Goal: Information Seeking & Learning: Learn about a topic

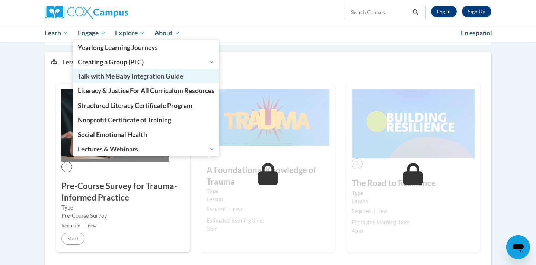
scroll to position [122, 0]
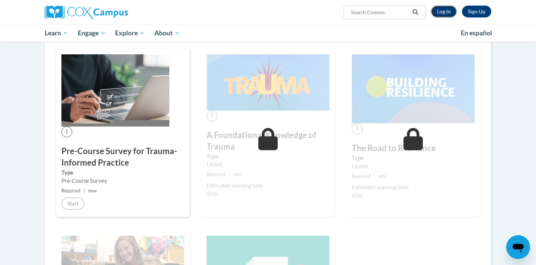
click at [448, 10] on link "Log In" at bounding box center [444, 12] width 26 height 12
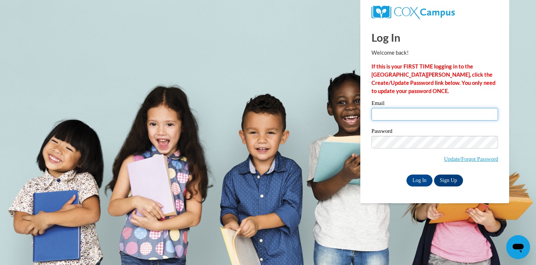
click at [395, 108] on input "Email" at bounding box center [434, 114] width 126 height 13
type input "mrb335@scarletmail.rutgers.edu"
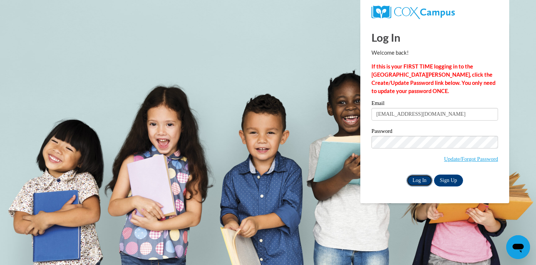
click at [419, 182] on input "Log In" at bounding box center [419, 180] width 26 height 12
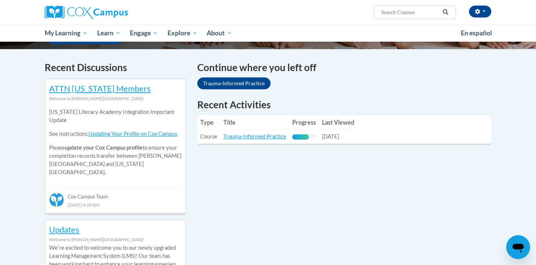
scroll to position [213, 0]
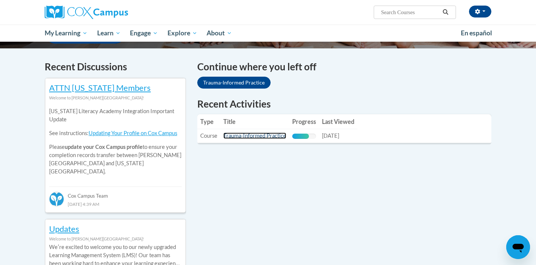
click at [262, 134] on link "Trauma-Informed Practice" at bounding box center [254, 135] width 63 height 6
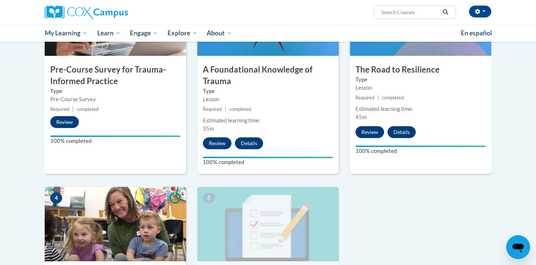
scroll to position [318, 0]
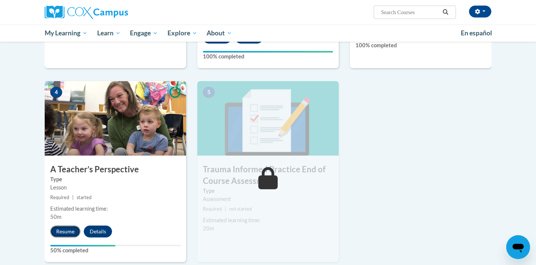
click at [70, 230] on button "Resume" at bounding box center [65, 231] width 30 height 12
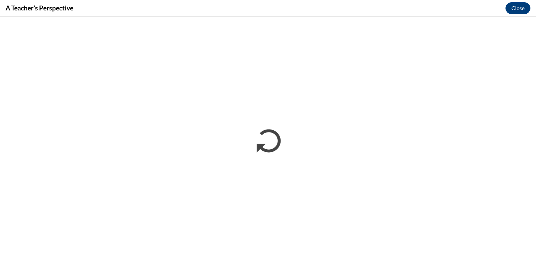
scroll to position [0, 0]
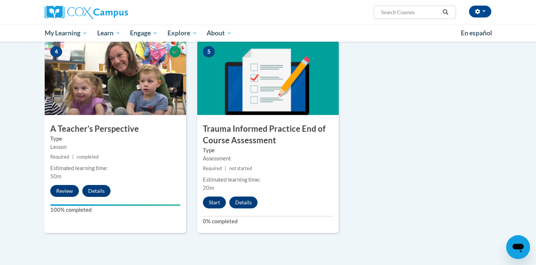
scroll to position [359, 0]
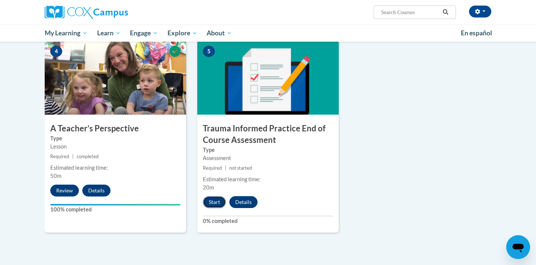
click at [217, 201] on button "Start" at bounding box center [214, 202] width 23 height 12
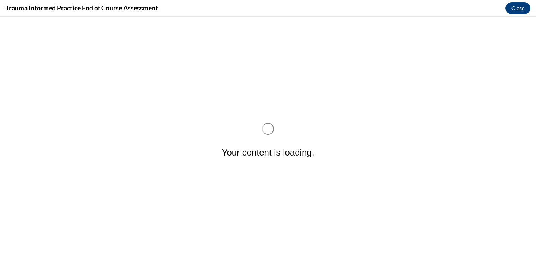
scroll to position [0, 0]
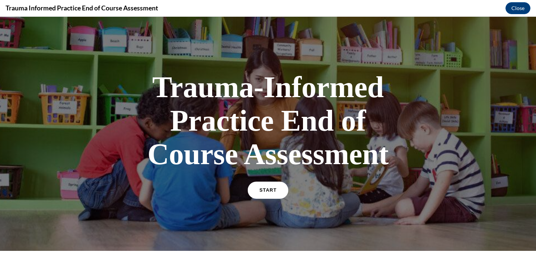
click at [276, 192] on link "START" at bounding box center [267, 190] width 41 height 17
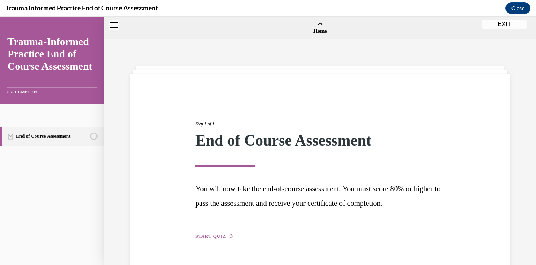
scroll to position [23, 0]
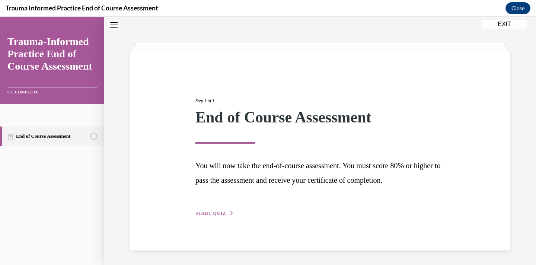
click at [224, 211] on span "START QUIZ" at bounding box center [210, 213] width 31 height 5
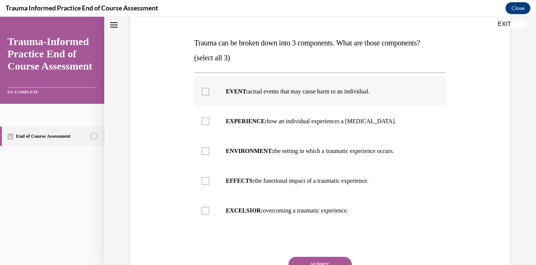
scroll to position [109, 0]
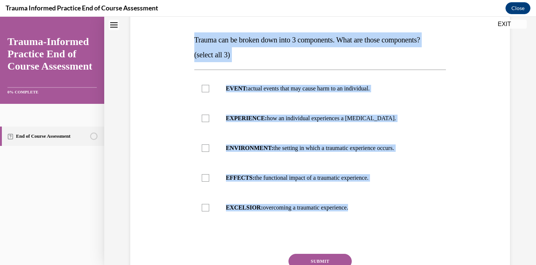
drag, startPoint x: 213, startPoint y: 235, endPoint x: 181, endPoint y: 37, distance: 200.4
click at [181, 37] on div "Question 01/12 Trauma can be broken down into 3 components. What are those comp…" at bounding box center [319, 143] width 383 height 343
copy div "Trauma can be broken down into 3 components. What are those components? (select…"
click at [247, 85] on p "EVENT: actual events that may cause harm to an individual." at bounding box center [327, 88] width 202 height 7
click at [209, 85] on input "EVENT: actual events that may cause harm to an individual." at bounding box center [205, 88] width 7 height 7
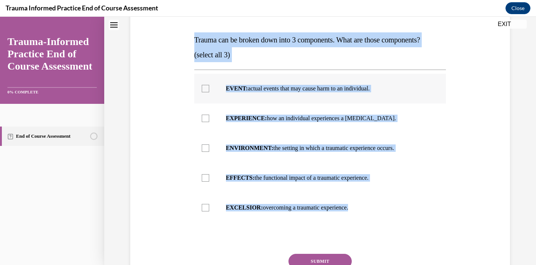
checkbox input "true"
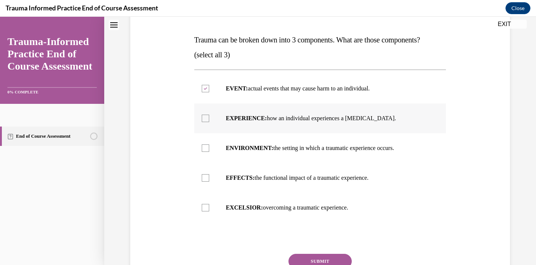
click at [249, 119] on strong "EXPERIENCE:" at bounding box center [246, 118] width 41 height 6
click at [209, 119] on input "EXPERIENCE: how an individual experiences a stressor." at bounding box center [205, 118] width 7 height 7
checkbox input "true"
click at [253, 173] on label "EFFECTS: the functional impact of a traumatic experience." at bounding box center [320, 178] width 252 height 30
click at [209, 174] on input "EFFECTS: the functional impact of a traumatic experience." at bounding box center [205, 177] width 7 height 7
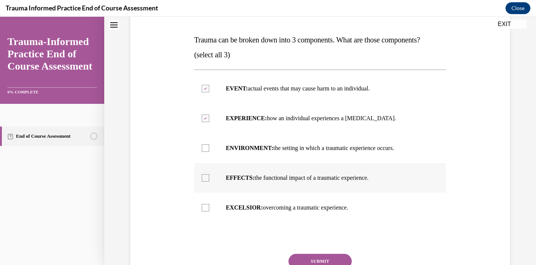
checkbox input "true"
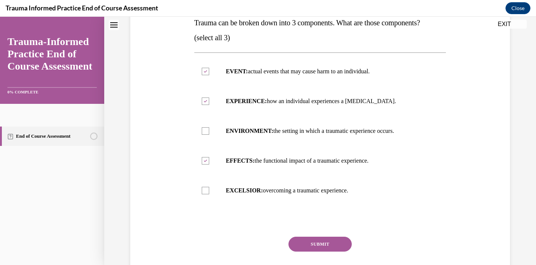
click at [326, 243] on button "SUBMIT" at bounding box center [319, 244] width 63 height 15
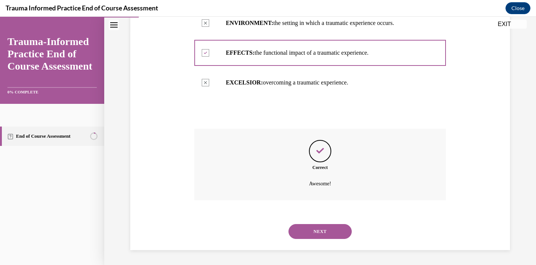
click at [323, 228] on button "NEXT" at bounding box center [319, 231] width 63 height 15
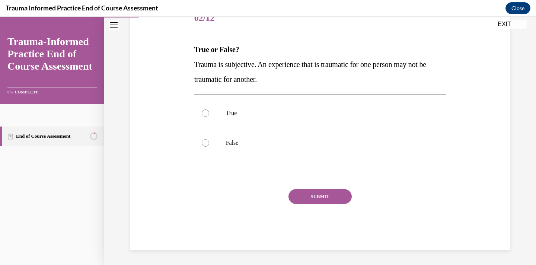
scroll to position [83, 0]
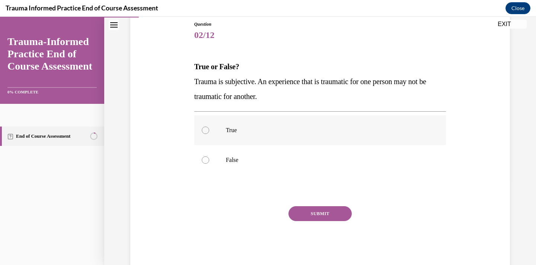
click at [235, 133] on p "True" at bounding box center [327, 129] width 202 height 7
click at [209, 133] on input "True" at bounding box center [205, 129] width 7 height 7
radio input "true"
click at [302, 209] on button "SUBMIT" at bounding box center [319, 213] width 63 height 15
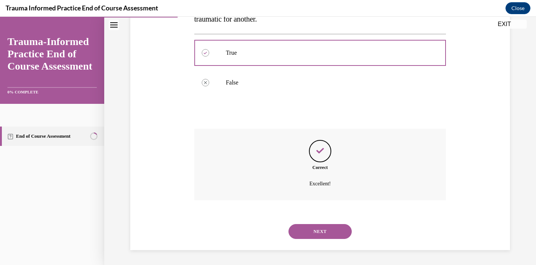
click at [326, 235] on button "NEXT" at bounding box center [319, 231] width 63 height 15
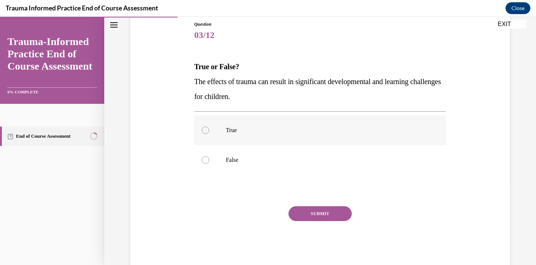
click at [248, 128] on p "True" at bounding box center [327, 129] width 202 height 7
click at [209, 128] on input "True" at bounding box center [205, 129] width 7 height 7
radio input "true"
click at [326, 213] on button "SUBMIT" at bounding box center [319, 213] width 63 height 15
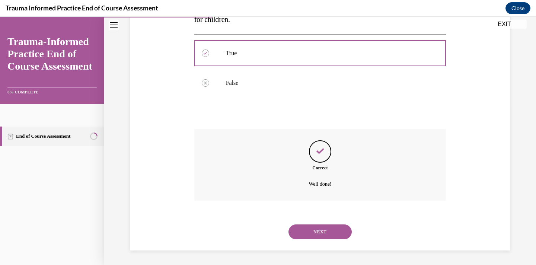
scroll to position [160, 0]
click at [319, 224] on button "NEXT" at bounding box center [319, 231] width 63 height 15
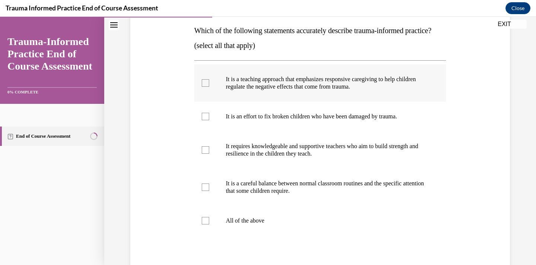
scroll to position [119, 0]
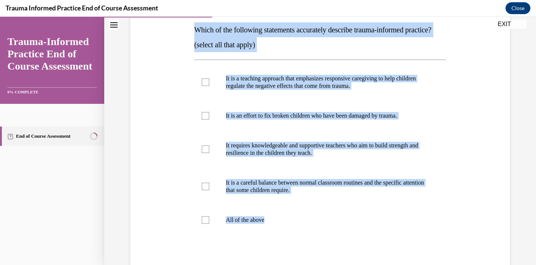
drag, startPoint x: 229, startPoint y: 250, endPoint x: 193, endPoint y: 35, distance: 218.0
click at [193, 35] on div "Question 04/12 Which of the following statements accurately describe trauma-inf…" at bounding box center [320, 150] width 256 height 354
copy div "Which of the following statements accurately describe trauma-informed practice?…"
click at [267, 90] on p "It is a teaching approach that emphasizes responsive caregiving to help childre…" at bounding box center [327, 82] width 202 height 15
click at [209, 86] on input "It is a teaching approach that emphasizes responsive caregiving to help childre…" at bounding box center [205, 81] width 7 height 7
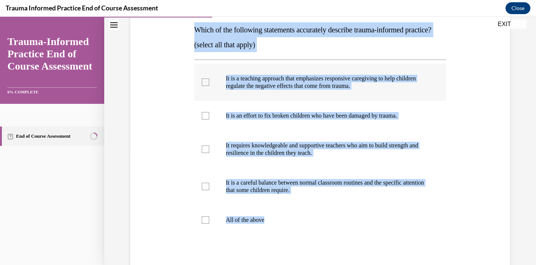
checkbox input "true"
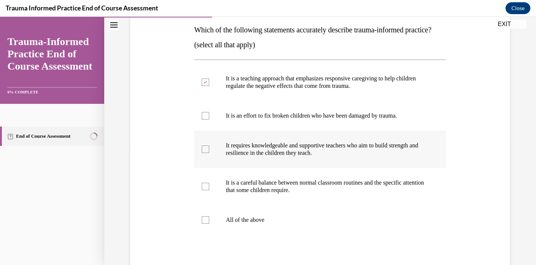
click at [269, 157] on p "It requires knowledgeable and supportive teachers who aim to build strength and…" at bounding box center [327, 149] width 202 height 15
click at [209, 153] on input "It requires knowledgeable and supportive teachers who aim to build strength and…" at bounding box center [205, 148] width 7 height 7
checkbox input "true"
click at [266, 194] on p "It is a careful balance between normal classroom routines and the specific atte…" at bounding box center [327, 186] width 202 height 15
click at [209, 190] on input "It is a careful balance between normal classroom routines and the specific atte…" at bounding box center [205, 186] width 7 height 7
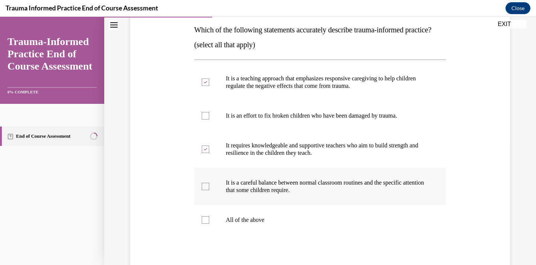
checkbox input "true"
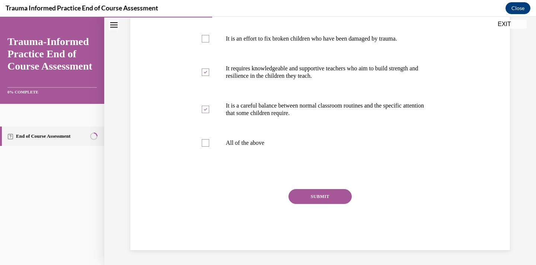
click at [316, 197] on button "SUBMIT" at bounding box center [319, 196] width 63 height 15
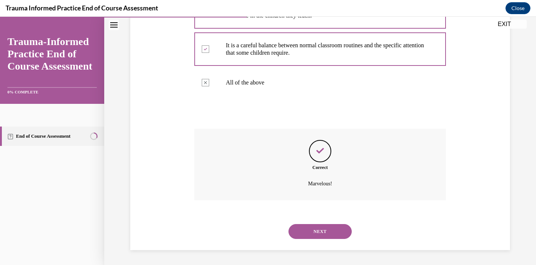
scroll to position [272, 0]
click at [322, 228] on button "NEXT" at bounding box center [319, 231] width 63 height 15
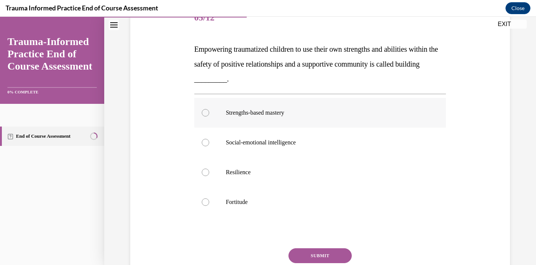
scroll to position [102, 0]
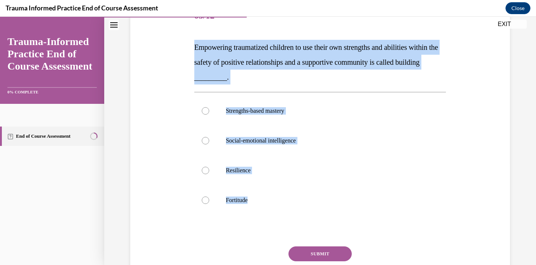
drag, startPoint x: 231, startPoint y: 239, endPoint x: 192, endPoint y: 44, distance: 199.2
click at [192, 44] on div "Question 05/12 Empowering traumatized children to use their own strengths and a…" at bounding box center [320, 148] width 256 height 317
copy div "Empowering traumatized children to use their own strengths and abilities within…"
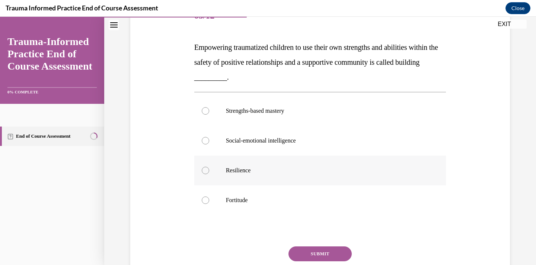
click at [251, 171] on p "Resilience" at bounding box center [327, 170] width 202 height 7
click at [209, 171] on input "Resilience" at bounding box center [205, 170] width 7 height 7
radio input "true"
click at [313, 251] on button "SUBMIT" at bounding box center [319, 253] width 63 height 15
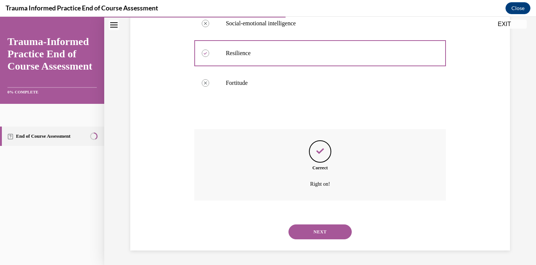
scroll to position [220, 0]
click at [323, 230] on button "NEXT" at bounding box center [319, 231] width 63 height 15
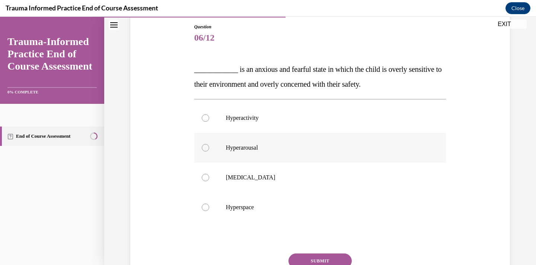
scroll to position [82, 0]
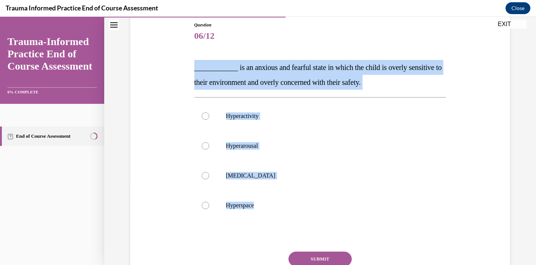
drag, startPoint x: 242, startPoint y: 220, endPoint x: 189, endPoint y: 71, distance: 158.6
click at [189, 71] on div "Question 06/12 ____________ is an anxious and fearful state in which the child …" at bounding box center [319, 155] width 383 height 313
copy div "____________ is an anxious and fearful state in which the child is overly sensi…"
click at [263, 147] on p "Hyperarousal" at bounding box center [327, 145] width 202 height 7
click at [209, 147] on input "Hyperarousal" at bounding box center [205, 145] width 7 height 7
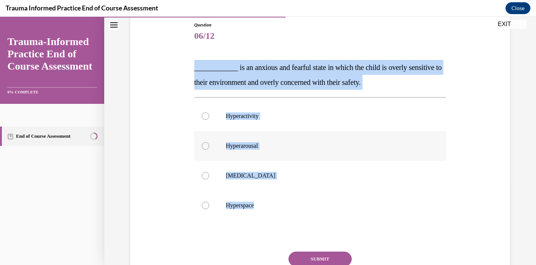
radio input "true"
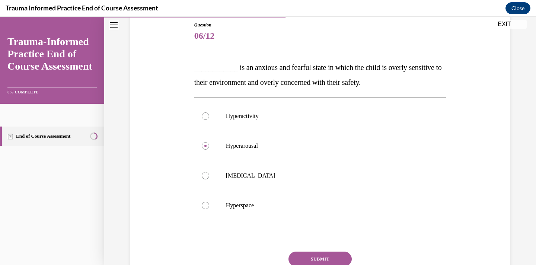
click at [316, 255] on button "SUBMIT" at bounding box center [319, 258] width 63 height 15
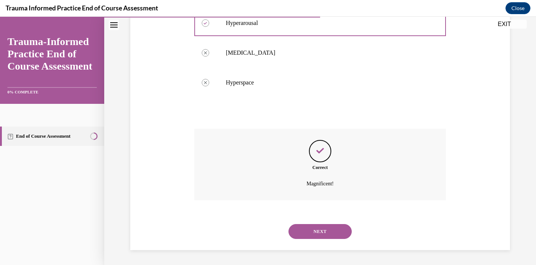
click at [331, 228] on button "NEXT" at bounding box center [319, 231] width 63 height 15
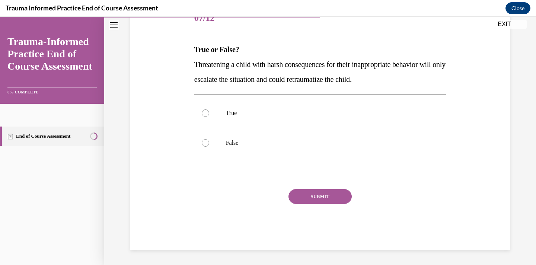
scroll to position [83, 0]
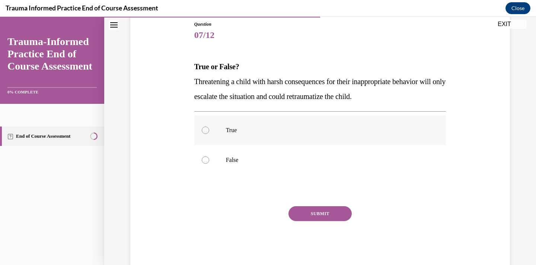
click at [239, 137] on label "True" at bounding box center [320, 130] width 252 height 30
click at [209, 134] on input "True" at bounding box center [205, 129] width 7 height 7
radio input "true"
click at [327, 216] on button "SUBMIT" at bounding box center [319, 213] width 63 height 15
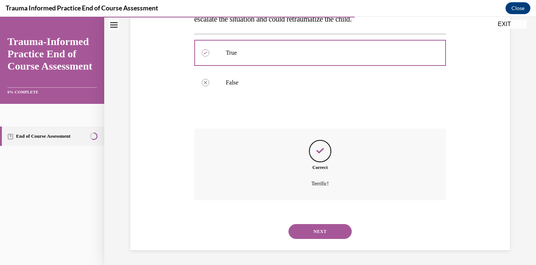
click at [320, 230] on button "NEXT" at bounding box center [319, 231] width 63 height 15
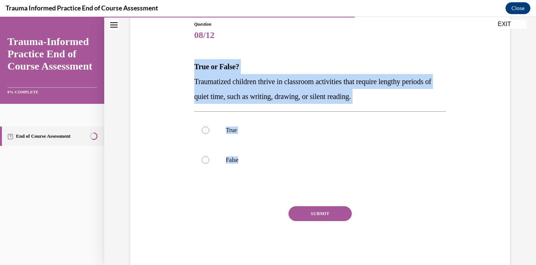
drag, startPoint x: 231, startPoint y: 198, endPoint x: 188, endPoint y: 72, distance: 133.1
click at [188, 72] on div "Question 08/12 True or False? Traumatized children thrive in classroom activiti…" at bounding box center [319, 133] width 383 height 269
copy div "True or False? Traumatized children thrive in classroom activities that require…"
click at [240, 163] on p "False" at bounding box center [327, 159] width 202 height 7
click at [209, 163] on input "False" at bounding box center [205, 159] width 7 height 7
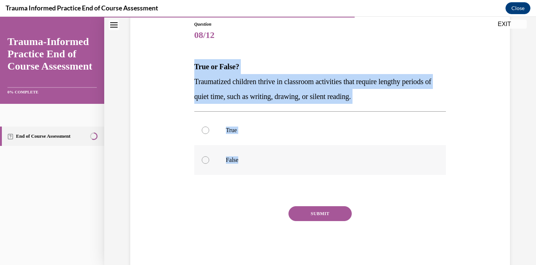
radio input "true"
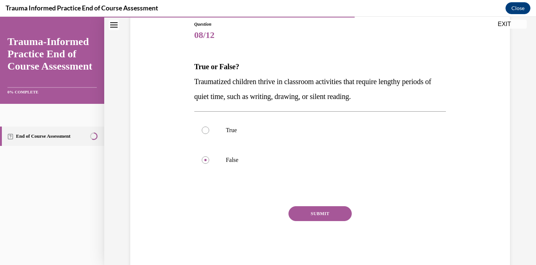
click at [320, 212] on button "SUBMIT" at bounding box center [319, 213] width 63 height 15
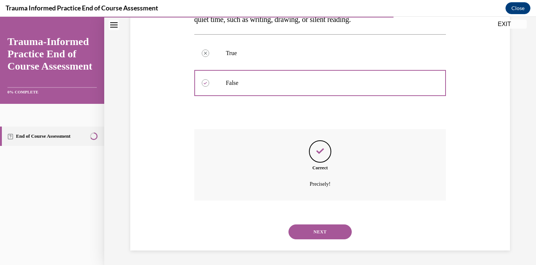
scroll to position [160, 0]
click at [326, 233] on button "NEXT" at bounding box center [319, 231] width 63 height 15
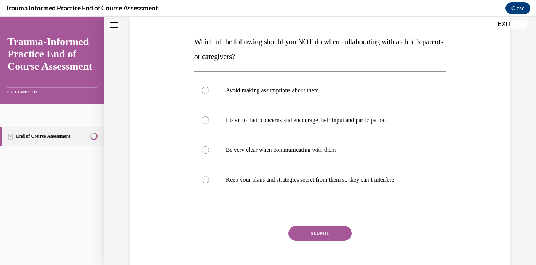
scroll to position [109, 0]
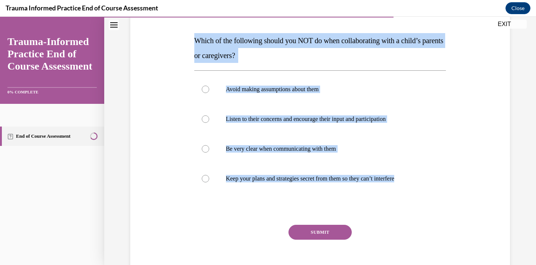
drag, startPoint x: 235, startPoint y: 231, endPoint x: 185, endPoint y: 37, distance: 200.3
click at [185, 37] on div "Question 09/12 Which of the following should you NOT do when collaborating with…" at bounding box center [319, 128] width 383 height 313
copy div "Which of the following should you NOT do when collaborating with a child’s pare…"
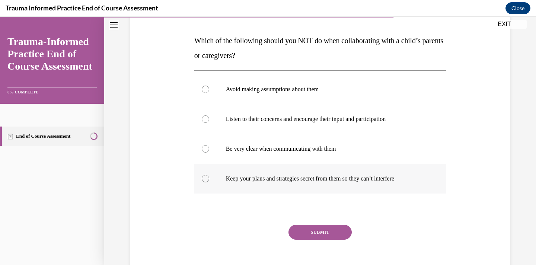
click at [283, 186] on label "Keep your plans and strategies secret from them so they can’t interfere" at bounding box center [320, 179] width 252 height 30
click at [209, 182] on input "Keep your plans and strategies secret from them so they can’t interfere" at bounding box center [205, 178] width 7 height 7
radio input "true"
click at [313, 226] on button "SUBMIT" at bounding box center [319, 232] width 63 height 15
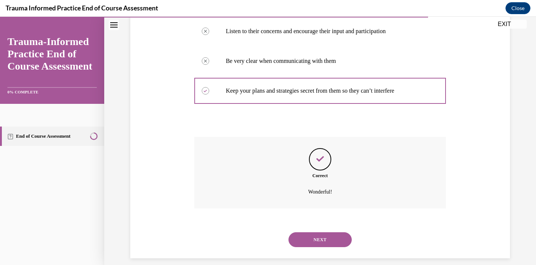
scroll to position [205, 0]
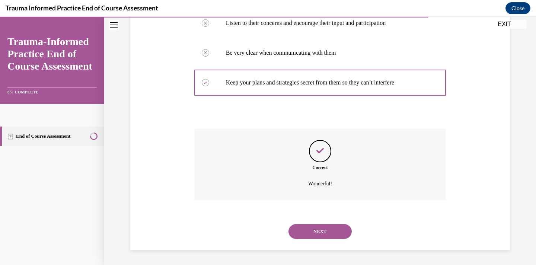
click at [320, 232] on button "NEXT" at bounding box center [319, 231] width 63 height 15
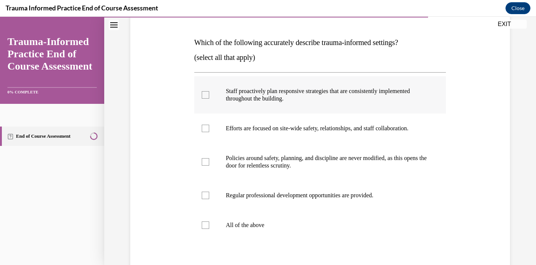
scroll to position [109, 0]
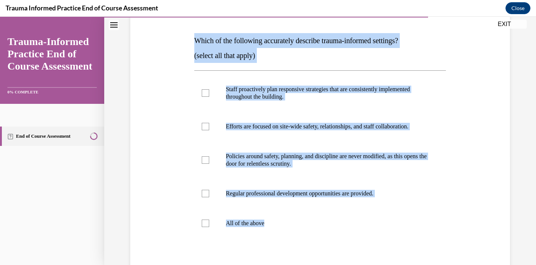
drag, startPoint x: 232, startPoint y: 243, endPoint x: 182, endPoint y: 38, distance: 211.3
click at [182, 38] on div "Question 10/12 Which of the following accurately describe trauma-informed setti…" at bounding box center [319, 151] width 383 height 358
copy div "Which of the following accurately describe trauma-informed settings? (select al…"
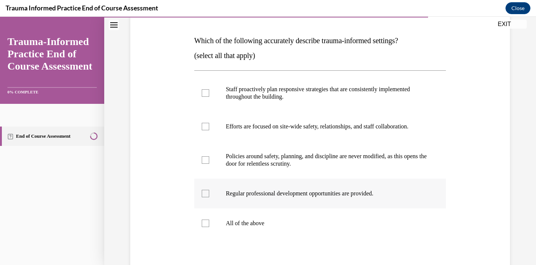
click at [249, 192] on p "Regular professional development opportunities are provided." at bounding box center [327, 193] width 202 height 7
click at [209, 192] on input "Regular professional development opportunities are provided." at bounding box center [205, 193] width 7 height 7
checkbox input "true"
click at [245, 127] on p "Efforts are focused on site-wide safety, relationships, and staff collaboration." at bounding box center [327, 126] width 202 height 7
click at [209, 127] on input "Efforts are focused on site-wide safety, relationships, and staff collaboration." at bounding box center [205, 126] width 7 height 7
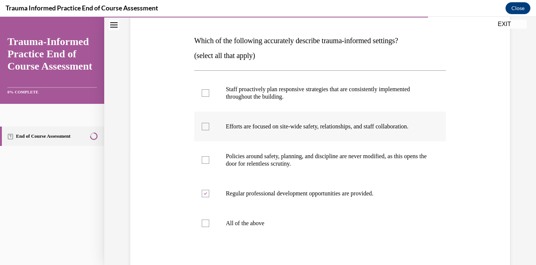
checkbox input "true"
click at [248, 95] on p "Staff proactively plan responsive strategies that are consistently implemented …" at bounding box center [327, 93] width 202 height 15
click at [209, 95] on input "Staff proactively plan responsive strategies that are consistently implemented …" at bounding box center [205, 92] width 7 height 7
checkbox input "true"
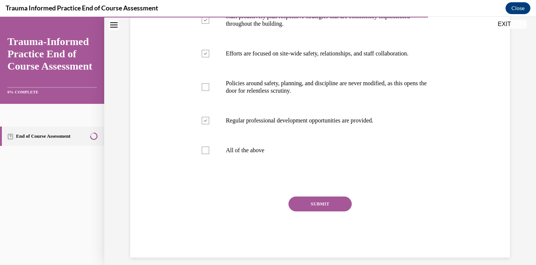
click at [311, 201] on button "SUBMIT" at bounding box center [319, 203] width 63 height 15
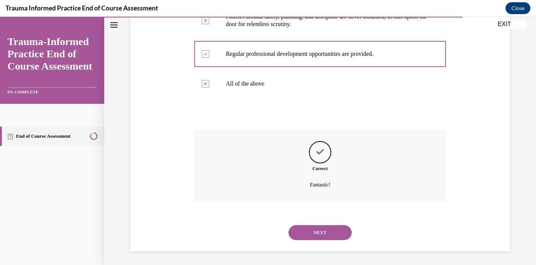
scroll to position [249, 0]
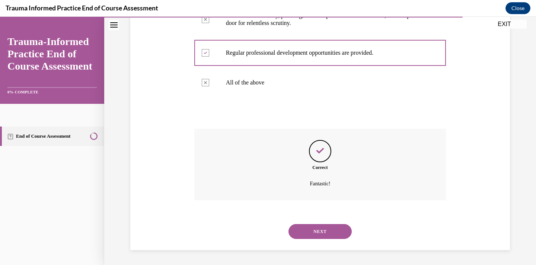
click at [328, 232] on button "NEXT" at bounding box center [319, 231] width 63 height 15
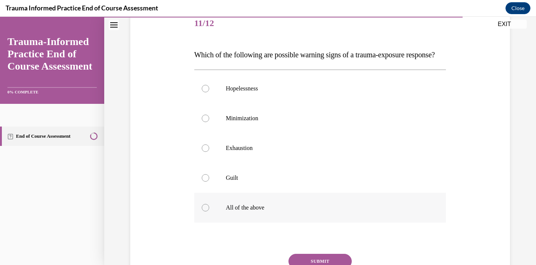
scroll to position [95, 0]
click at [241, 211] on p "All of the above" at bounding box center [327, 207] width 202 height 7
click at [209, 211] on input "All of the above" at bounding box center [205, 207] width 7 height 7
radio input "true"
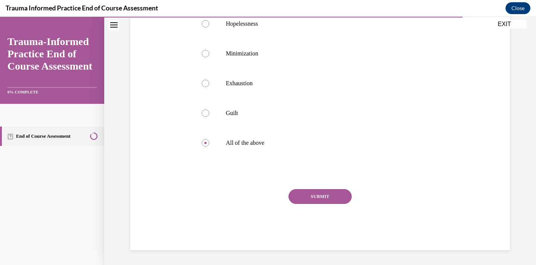
click at [320, 193] on button "SUBMIT" at bounding box center [319, 196] width 63 height 15
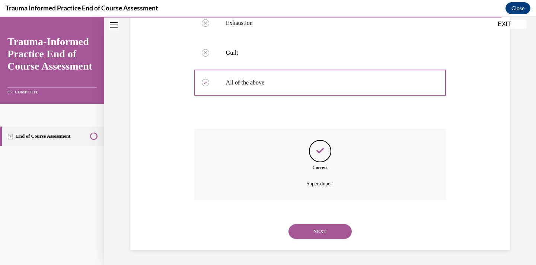
scroll to position [234, 0]
click at [319, 222] on div "NEXT" at bounding box center [320, 232] width 252 height 30
click at [321, 231] on button "NEXT" at bounding box center [319, 231] width 63 height 15
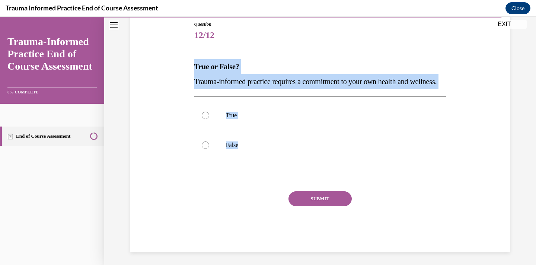
drag, startPoint x: 228, startPoint y: 188, endPoint x: 192, endPoint y: 70, distance: 123.9
click at [192, 70] on div "Question 12/12 True or False? Trauma-informed practice requires a commitment to…" at bounding box center [319, 126] width 383 height 254
click at [242, 119] on p "True" at bounding box center [327, 115] width 202 height 7
click at [209, 119] on input "True" at bounding box center [205, 115] width 7 height 7
radio input "true"
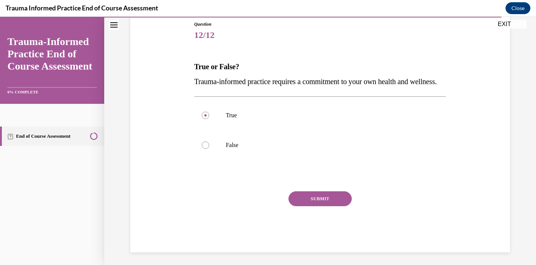
click at [326, 206] on button "SUBMIT" at bounding box center [319, 198] width 63 height 15
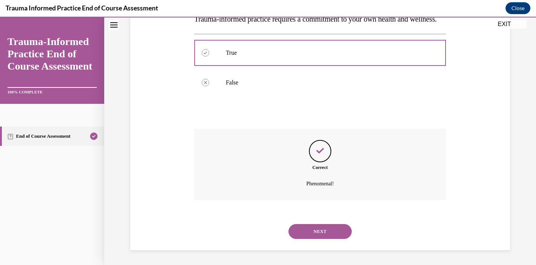
scroll to position [160, 0]
click at [329, 229] on button "NEXT" at bounding box center [319, 231] width 63 height 15
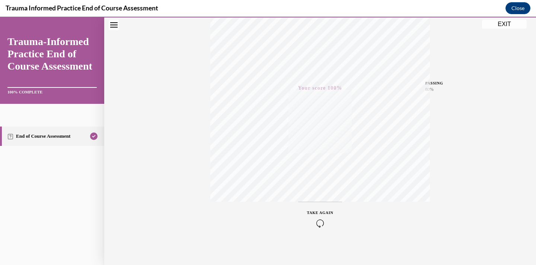
scroll to position [133, 0]
click at [505, 20] on button "EXIT" at bounding box center [504, 24] width 45 height 9
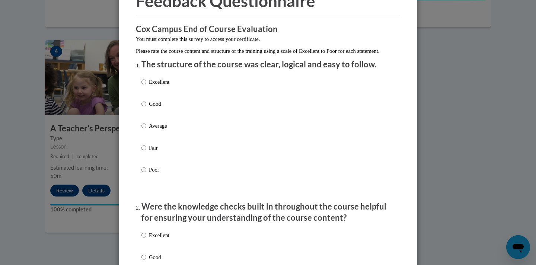
scroll to position [47, 0]
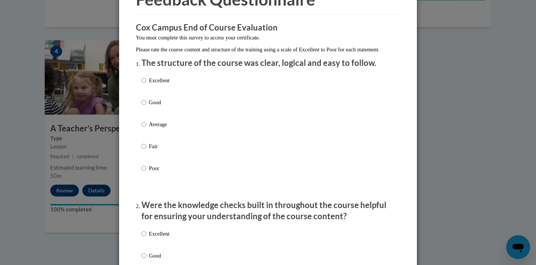
click at [166, 84] on p "Excellent" at bounding box center [159, 80] width 20 height 8
click at [146, 84] on input "Excellent" at bounding box center [143, 80] width 5 height 8
radio input "true"
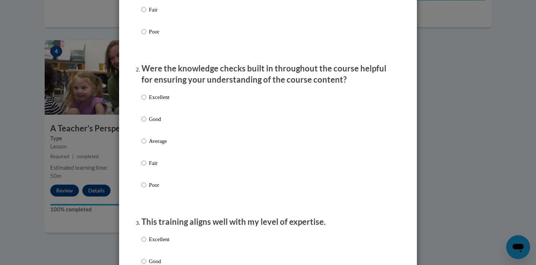
scroll to position [185, 0]
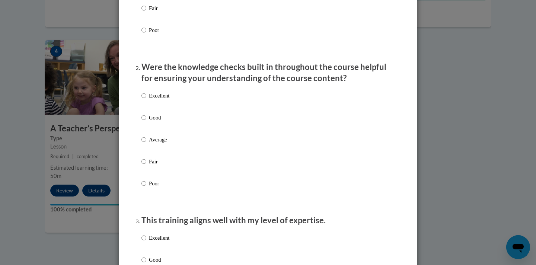
click at [159, 100] on p "Excellent" at bounding box center [159, 96] width 20 height 8
click at [146, 100] on input "Excellent" at bounding box center [143, 96] width 5 height 8
radio input "true"
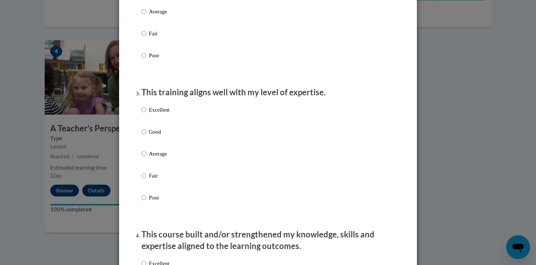
scroll to position [314, 0]
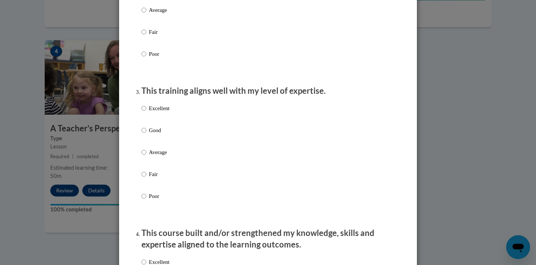
click at [163, 112] on p "Excellent" at bounding box center [159, 108] width 20 height 8
click at [146, 112] on input "Excellent" at bounding box center [143, 108] width 5 height 8
radio input "true"
click at [156, 134] on p "Good" at bounding box center [159, 130] width 20 height 8
click at [146, 134] on input "Good" at bounding box center [143, 130] width 5 height 8
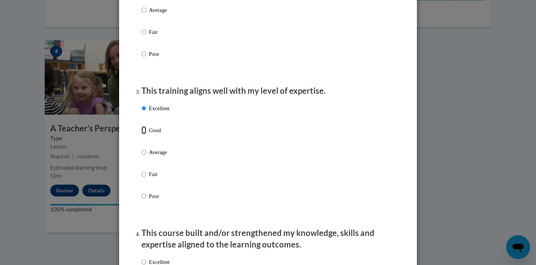
radio input "true"
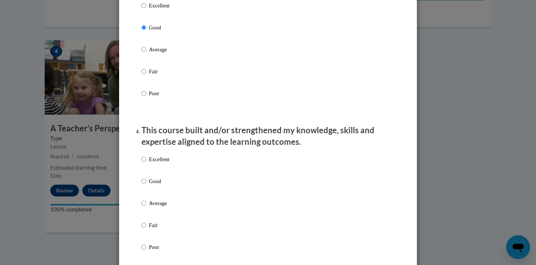
click at [154, 10] on p "Excellent" at bounding box center [159, 5] width 20 height 8
click at [146, 10] on input "Excellent" at bounding box center [143, 5] width 5 height 8
radio input "true"
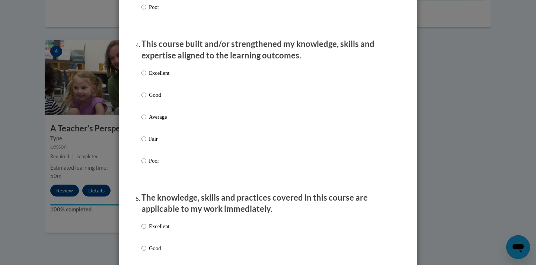
scroll to position [504, 0]
click at [157, 76] on p "Excellent" at bounding box center [159, 72] width 20 height 8
click at [146, 76] on input "Excellent" at bounding box center [143, 72] width 5 height 8
radio input "true"
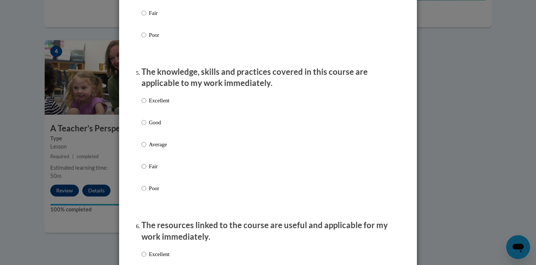
click at [159, 105] on p "Excellent" at bounding box center [159, 100] width 20 height 8
click at [146, 105] on input "Excellent" at bounding box center [143, 100] width 5 height 8
radio input "true"
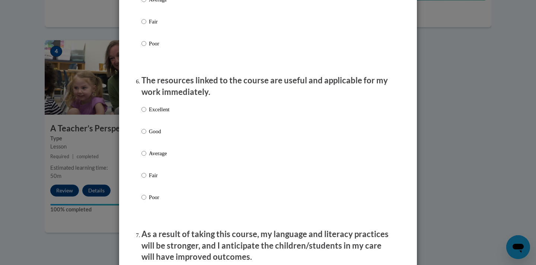
scroll to position [777, 0]
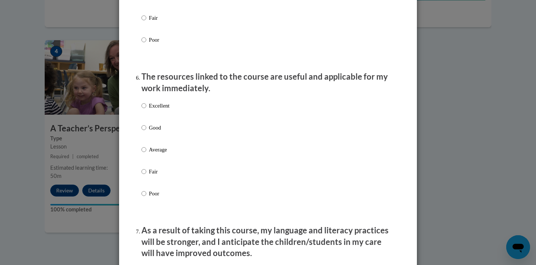
click at [163, 107] on div "Excellent Good Average Fair Poor" at bounding box center [155, 155] width 28 height 115
click at [163, 110] on p "Excellent" at bounding box center [159, 106] width 20 height 8
click at [146, 110] on input "Excellent" at bounding box center [143, 106] width 5 height 8
radio input "true"
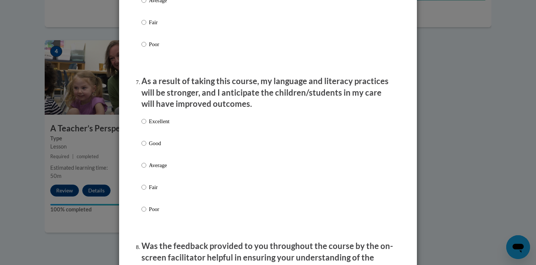
click at [160, 125] on p "Excellent" at bounding box center [159, 121] width 20 height 8
click at [146, 125] on input "Excellent" at bounding box center [143, 121] width 5 height 8
radio input "true"
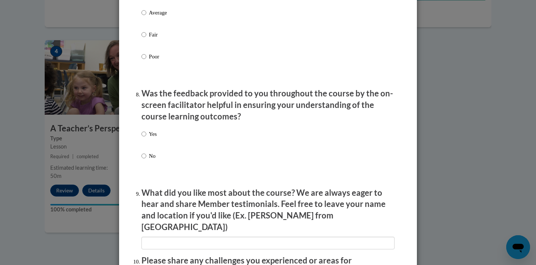
scroll to position [1093, 0]
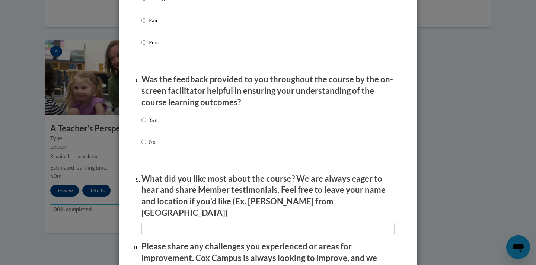
click at [156, 124] on p "Yes" at bounding box center [153, 120] width 8 height 8
click at [146, 124] on input "Yes" at bounding box center [143, 120] width 5 height 8
radio input "true"
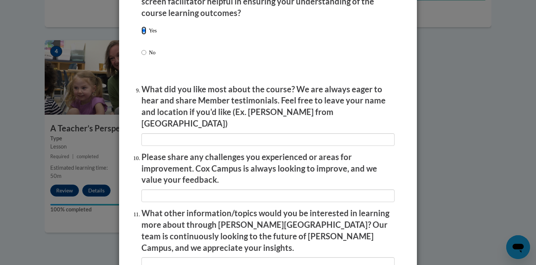
scroll to position [1184, 0]
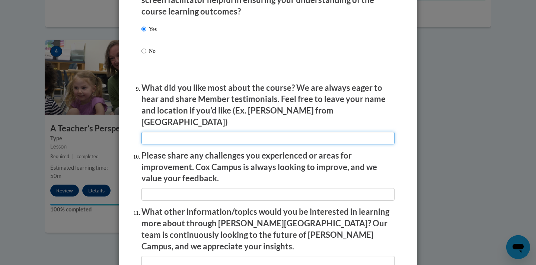
click at [200, 135] on input "textbox" at bounding box center [267, 138] width 253 height 13
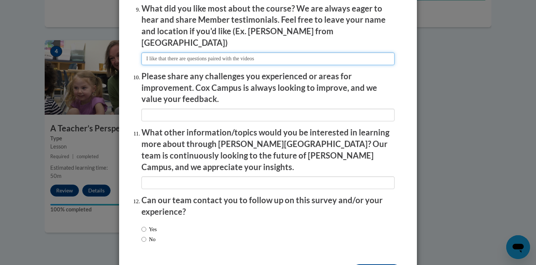
scroll to position [1265, 0]
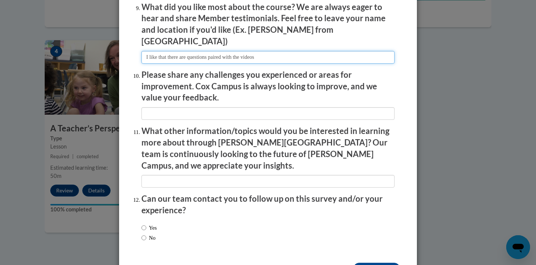
type input "I like that there are questions paired with the videos"
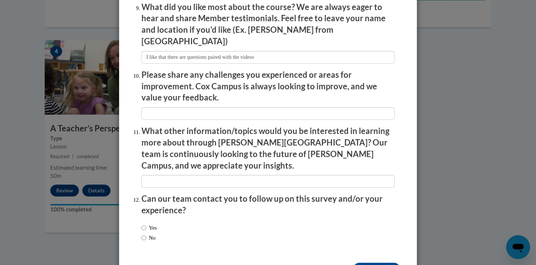
click at [147, 234] on label "No" at bounding box center [148, 238] width 14 height 8
click at [146, 234] on input "No" at bounding box center [143, 238] width 5 height 8
radio input "true"
click at [382, 263] on input "Submit feedback" at bounding box center [376, 269] width 47 height 12
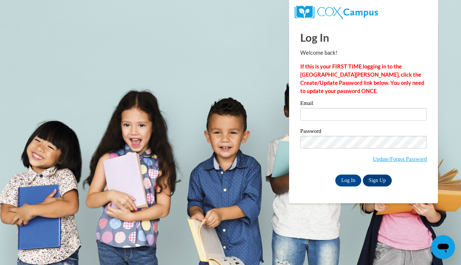
click at [318, 120] on input "Email" at bounding box center [363, 114] width 126 height 13
click at [275, 130] on body "Log In Welcome back! If this is your FIRST TIME logging in to the NEW Cox Campu…" at bounding box center [230, 132] width 461 height 265
click at [327, 117] on input "Email" at bounding box center [363, 114] width 126 height 13
type input "mrb335@scarletmail.rutgers.edu"
click at [355, 183] on input "Log In" at bounding box center [348, 180] width 26 height 12
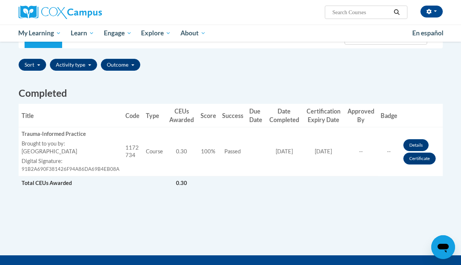
scroll to position [163, 0]
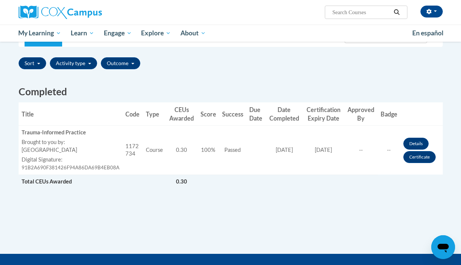
click at [82, 168] on span "91B2A690F381426F94A86DA69B4EB08A" at bounding box center [71, 167] width 98 height 6
click at [412, 147] on link "Details" at bounding box center [415, 144] width 25 height 12
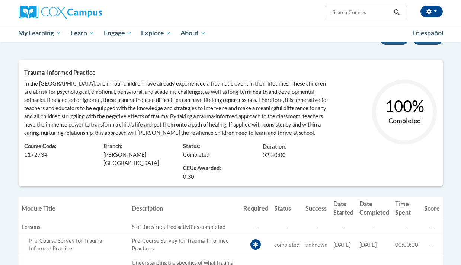
scroll to position [31, 0]
